Goal: Task Accomplishment & Management: Use online tool/utility

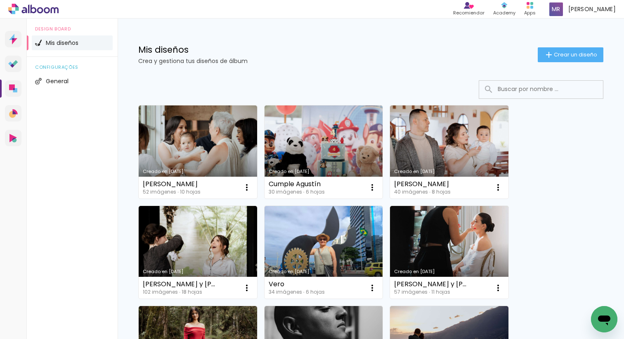
click at [198, 151] on link "Creado en [DATE]" at bounding box center [198, 152] width 118 height 93
click at [0, 0] on neon-animated-pages "Confirmar Cancelar" at bounding box center [0, 0] width 0 height 0
